Goal: Task Accomplishment & Management: Manage account settings

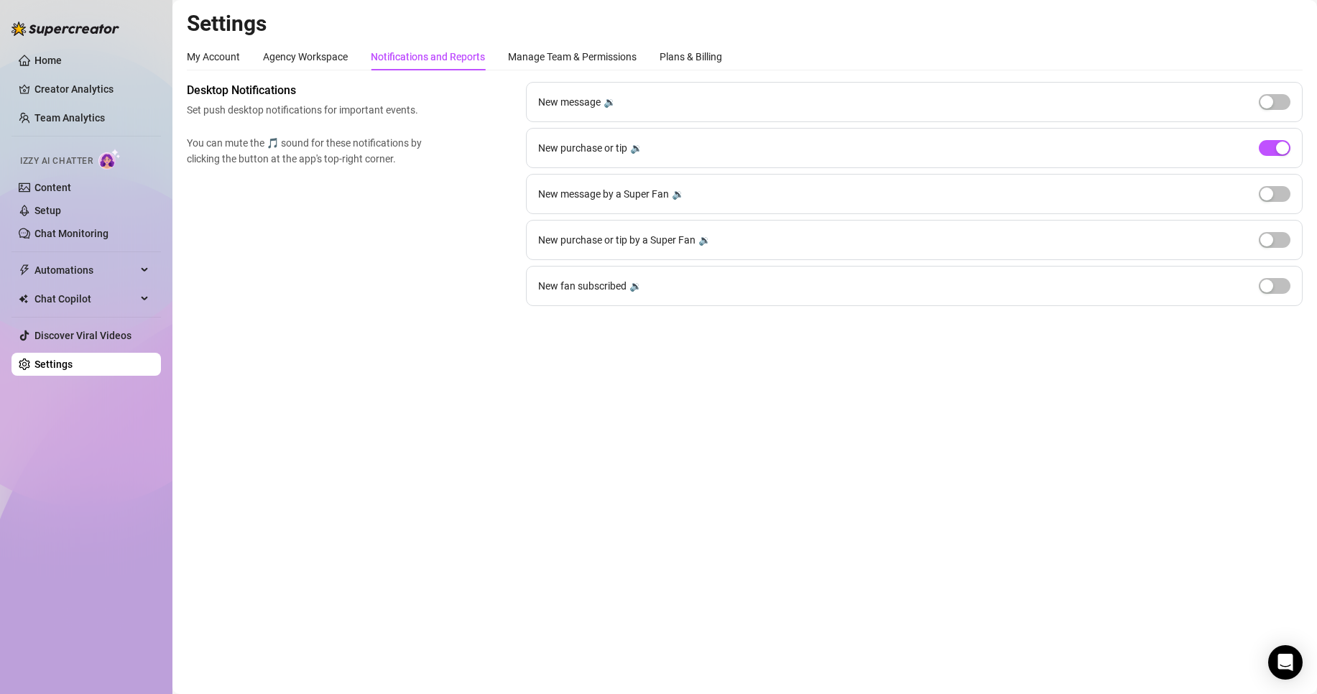
click at [61, 209] on link "Setup" at bounding box center [47, 210] width 27 height 11
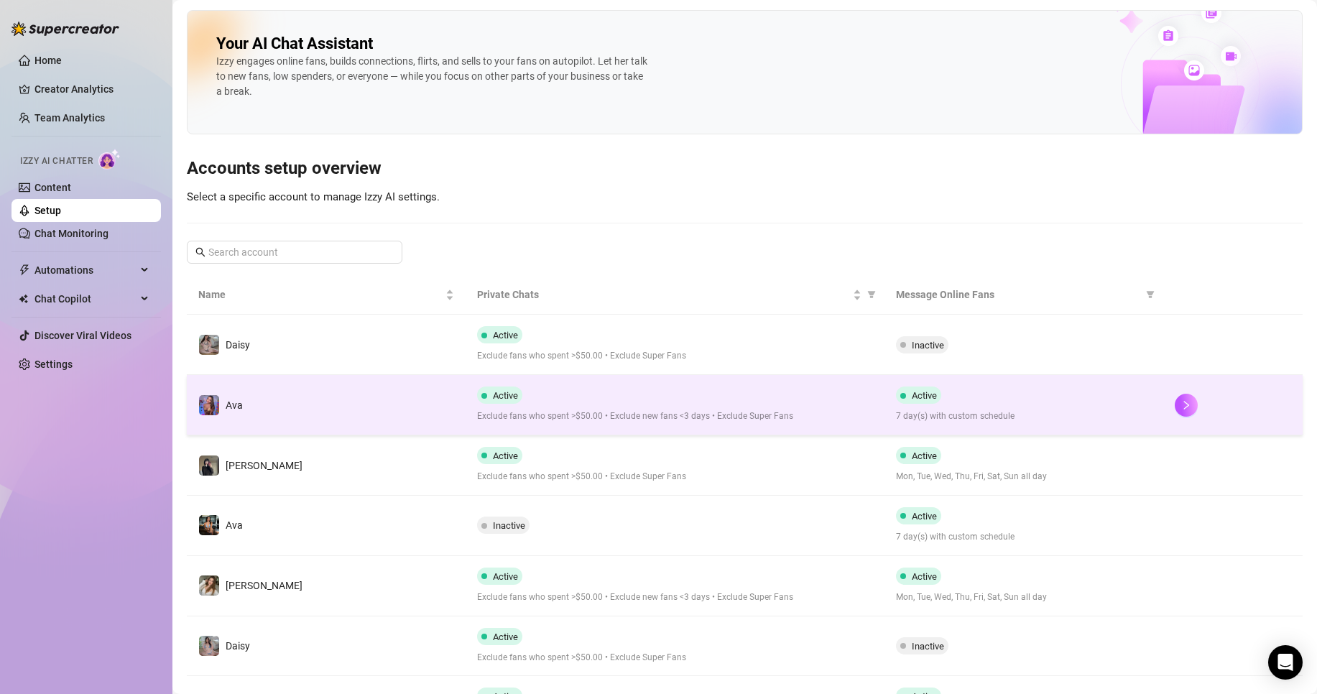
click at [645, 427] on td "Active Exclude fans who spent >$50.00 • Exclude new fans <3 days • Exclude Supe…" at bounding box center [675, 405] width 418 height 60
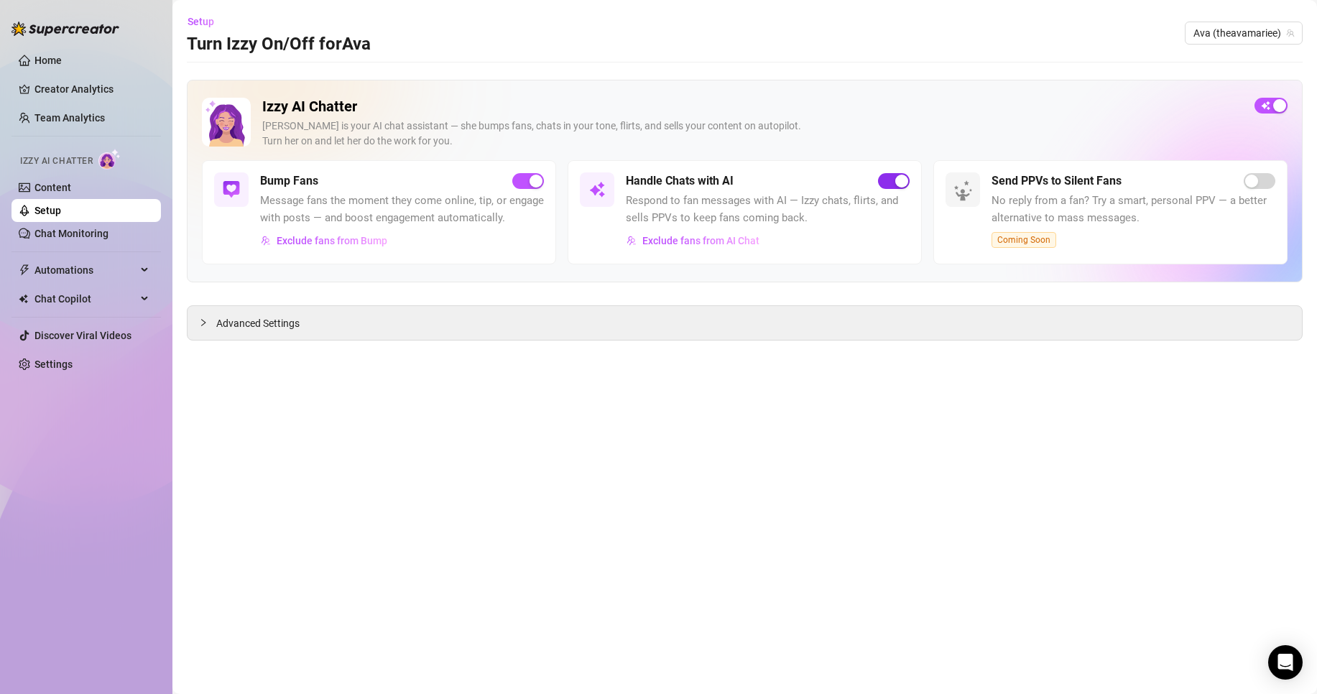
click at [902, 174] on span "button" at bounding box center [894, 181] width 32 height 16
click at [1228, 32] on span "Ava (theavamariee)" at bounding box center [1243, 33] width 101 height 22
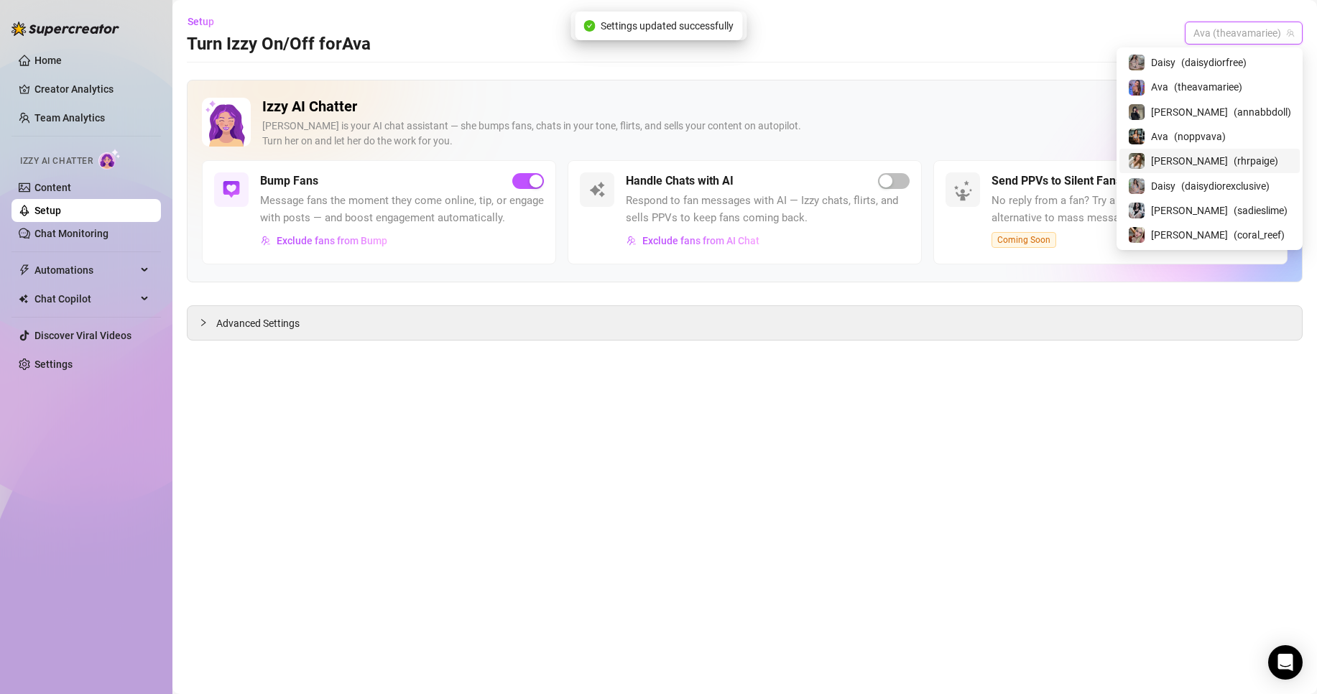
click at [1234, 167] on span "( rhrpaige )" at bounding box center [1256, 161] width 45 height 16
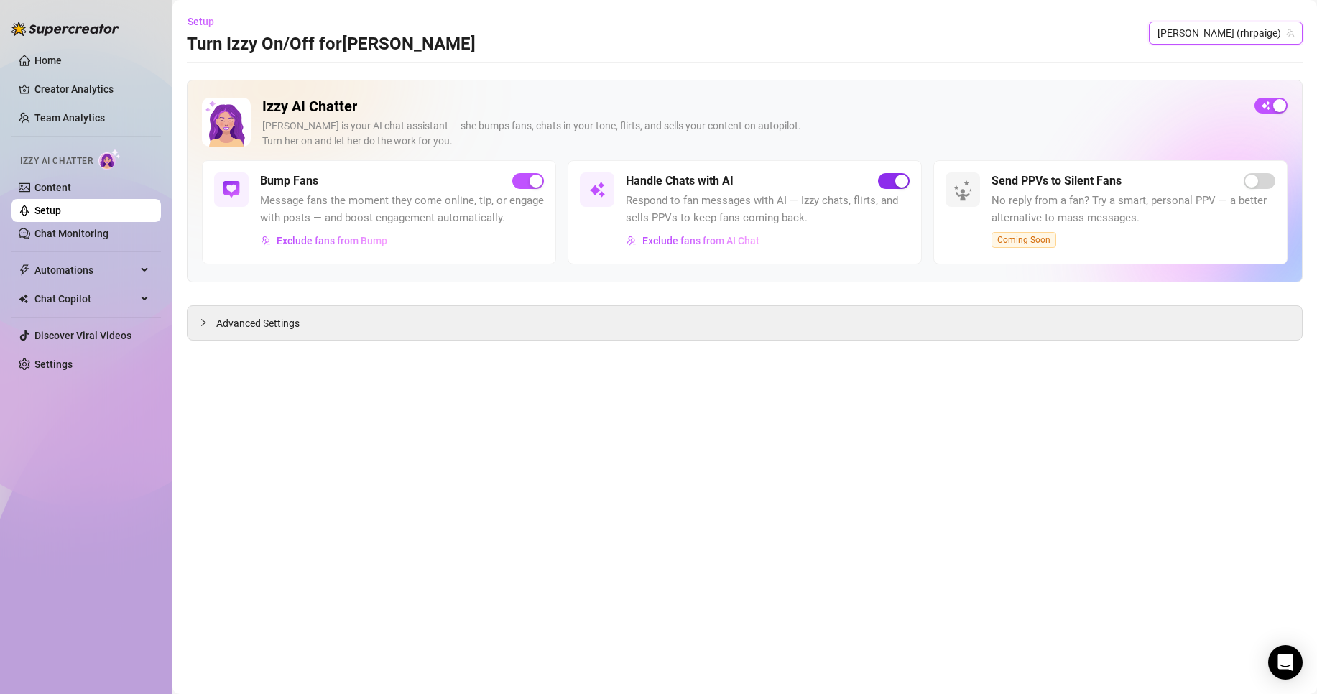
click at [894, 179] on button "button" at bounding box center [894, 181] width 32 height 16
click at [1266, 40] on span "[PERSON_NAME] (rhrpaige)" at bounding box center [1225, 33] width 136 height 22
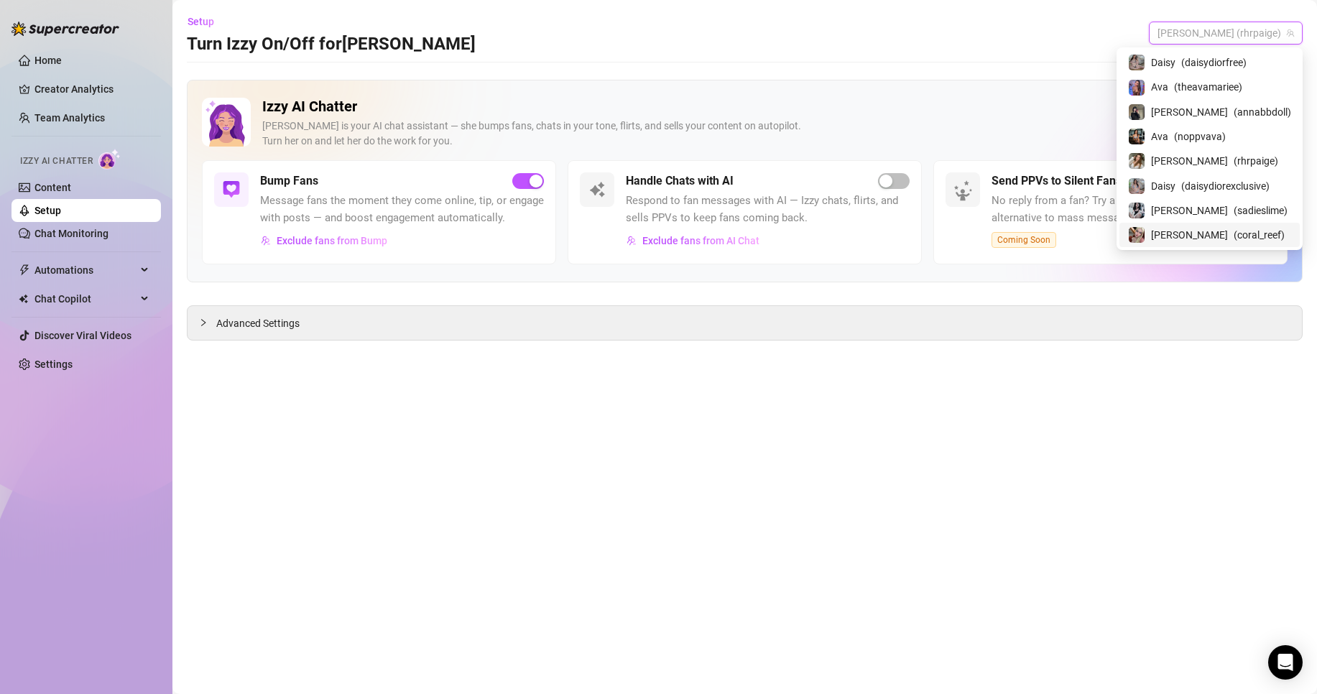
click at [1244, 228] on span "( coral_reef )" at bounding box center [1259, 235] width 51 height 16
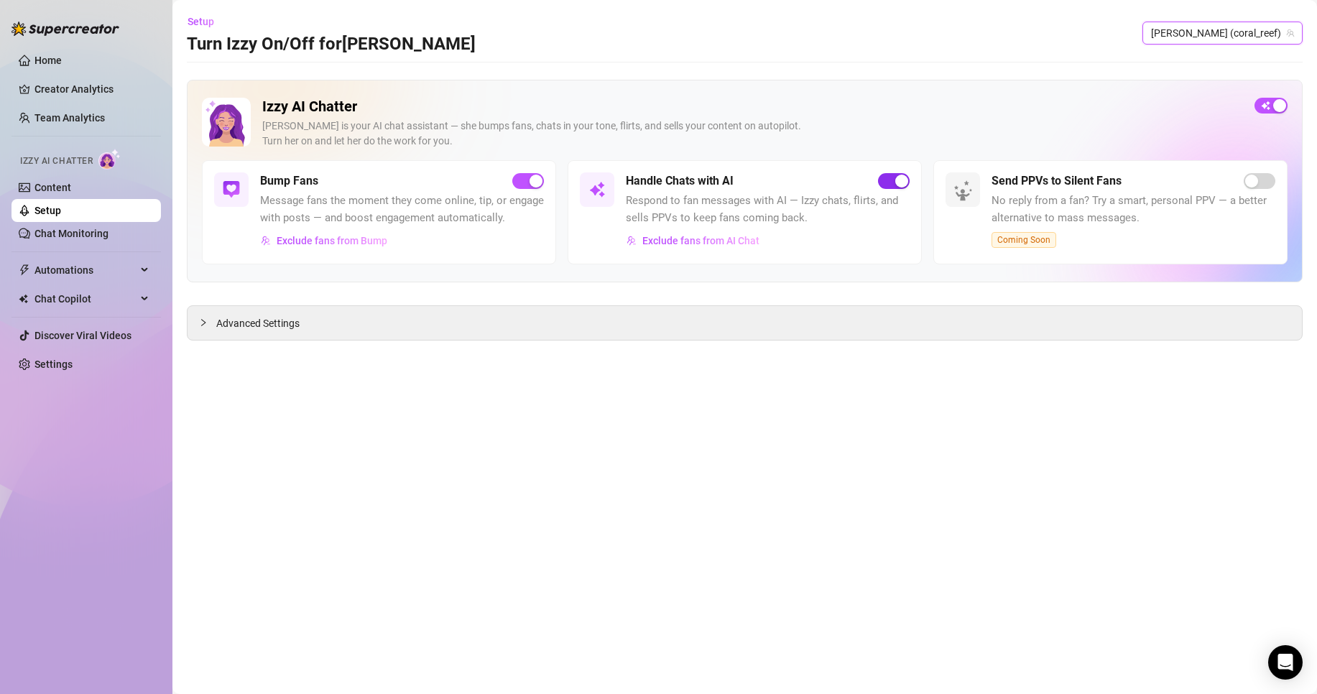
click at [901, 185] on div "button" at bounding box center [901, 181] width 13 height 13
click at [1295, 40] on div "[PERSON_NAME] (coral_reef)" at bounding box center [1222, 33] width 160 height 23
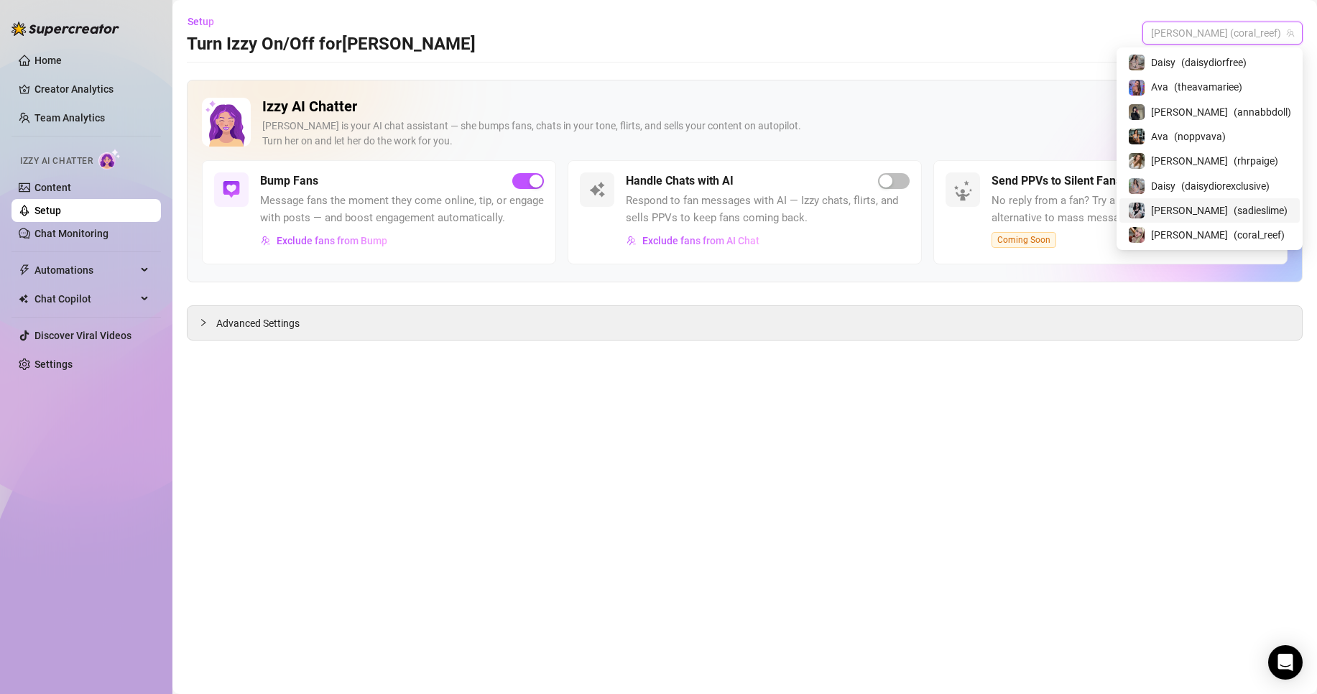
click at [1257, 211] on span "( sadieslime )" at bounding box center [1261, 211] width 54 height 16
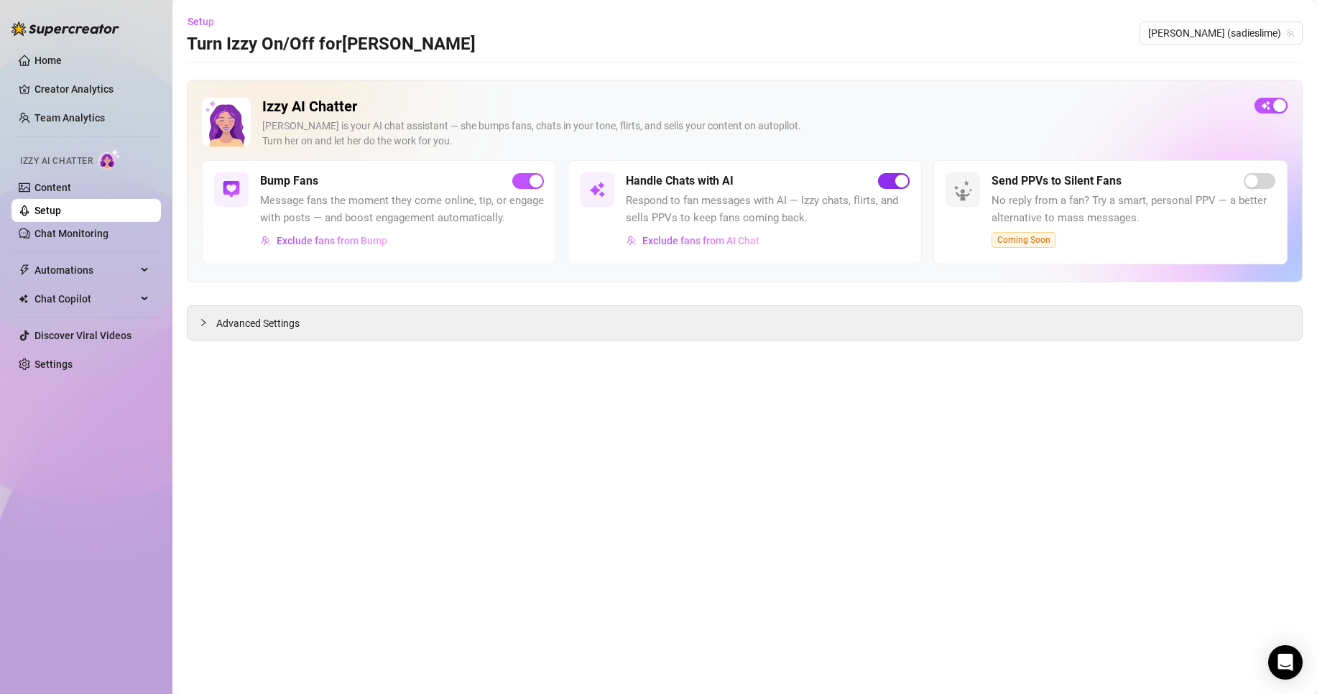
click at [894, 177] on span "button" at bounding box center [894, 181] width 32 height 16
